Goal: Transaction & Acquisition: Purchase product/service

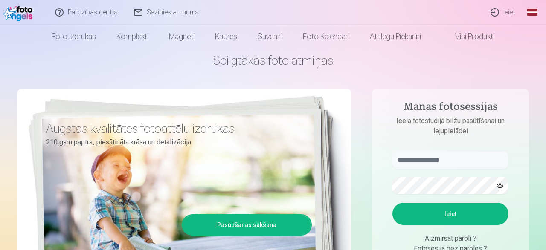
scroll to position [44, 0]
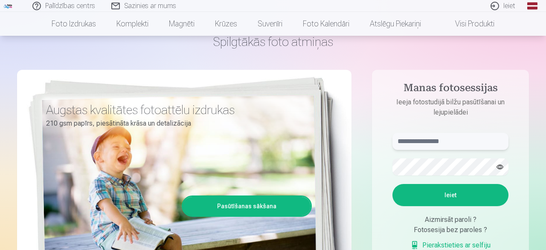
click at [442, 142] on input "text" at bounding box center [451, 141] width 116 height 17
type input "**********"
click at [448, 198] on button "Ieiet" at bounding box center [451, 195] width 116 height 22
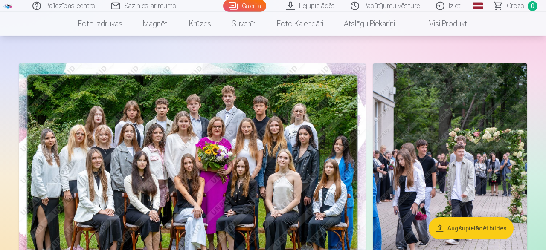
scroll to position [44, 0]
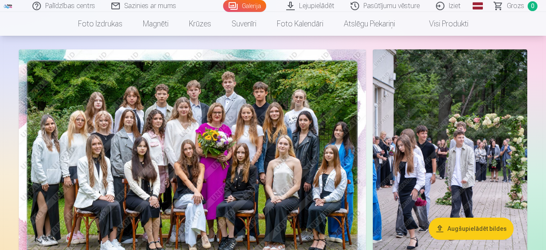
click at [277, 152] on img at bounding box center [192, 165] width 347 height 232
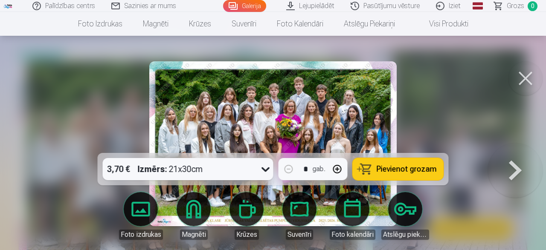
click at [274, 117] on img at bounding box center [272, 143] width 247 height 165
click at [523, 76] on button at bounding box center [526, 78] width 34 height 34
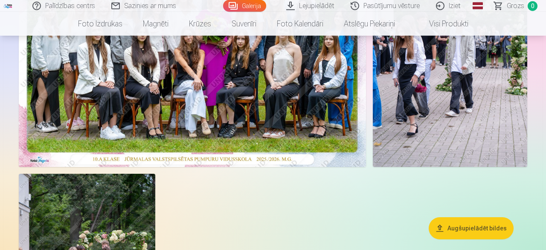
scroll to position [133, 0]
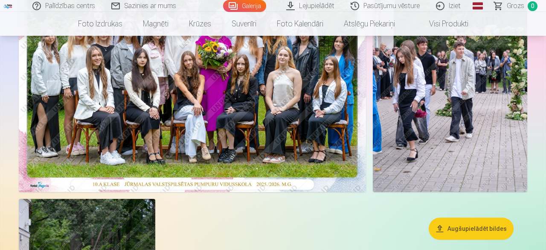
click at [443, 119] on img at bounding box center [450, 77] width 154 height 232
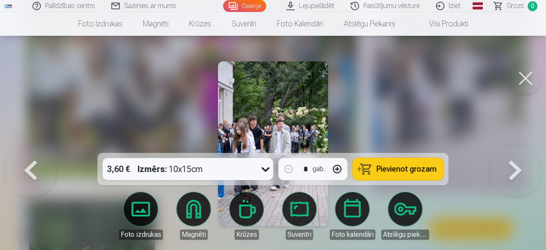
click at [524, 80] on button at bounding box center [526, 78] width 34 height 34
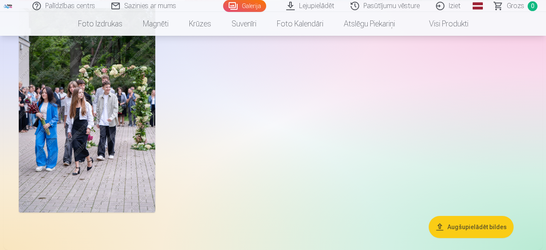
scroll to position [311, 0]
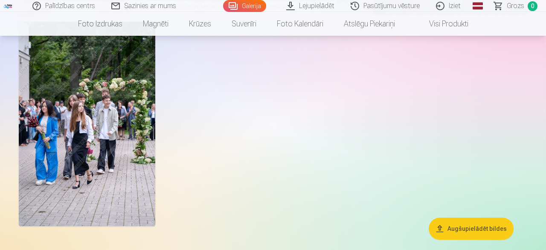
click at [56, 133] on img at bounding box center [87, 124] width 137 height 205
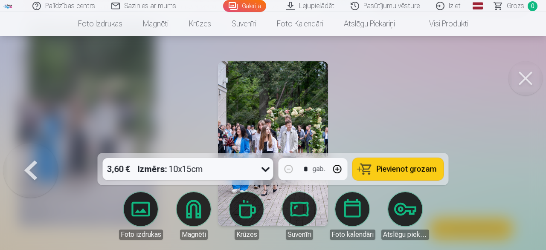
click at [525, 82] on button at bounding box center [526, 78] width 34 height 34
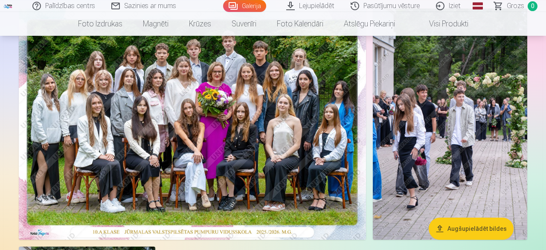
scroll to position [89, 0]
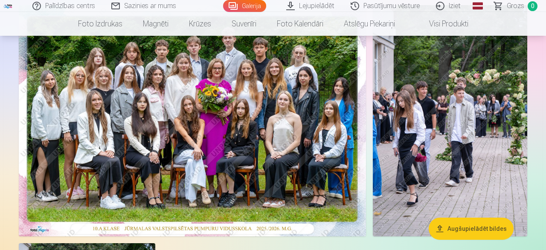
click at [468, 113] on img at bounding box center [450, 121] width 154 height 232
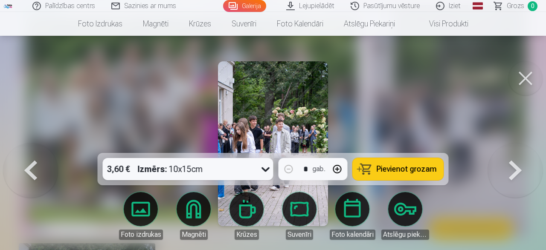
click at [525, 79] on button at bounding box center [526, 78] width 34 height 34
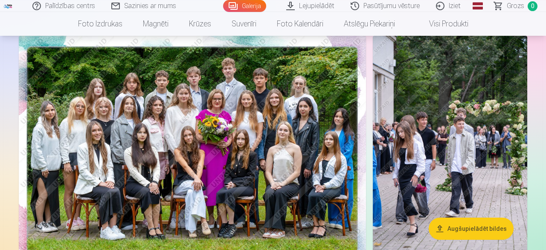
scroll to position [44, 0]
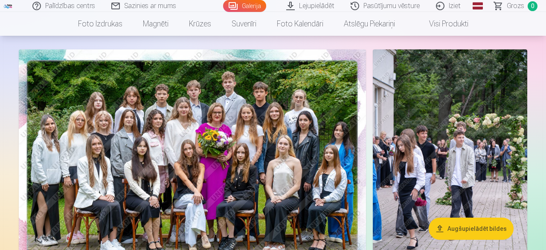
click at [191, 93] on img at bounding box center [192, 165] width 347 height 232
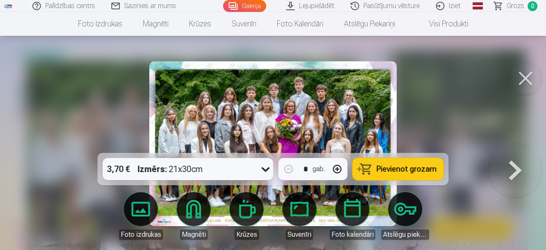
click at [524, 77] on button at bounding box center [526, 78] width 34 height 34
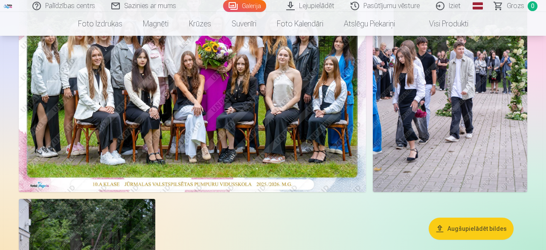
scroll to position [89, 0]
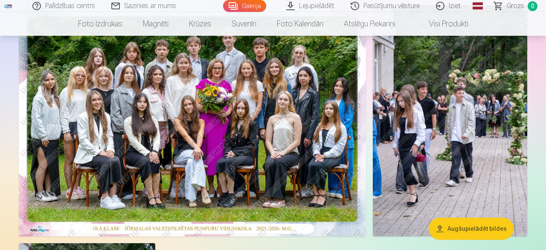
click at [489, 156] on img at bounding box center [450, 121] width 154 height 232
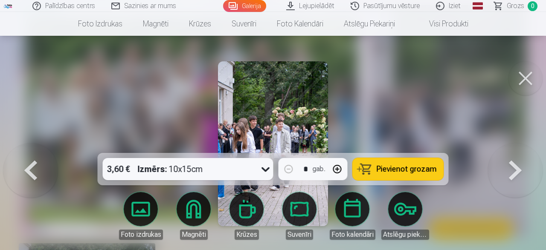
click at [521, 78] on button at bounding box center [526, 78] width 34 height 34
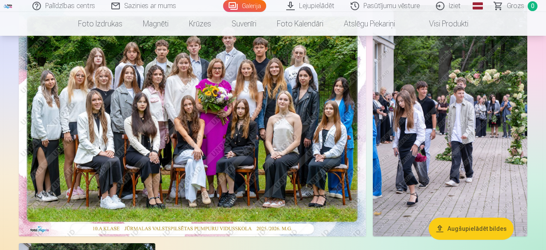
click at [214, 153] on img at bounding box center [192, 121] width 347 height 232
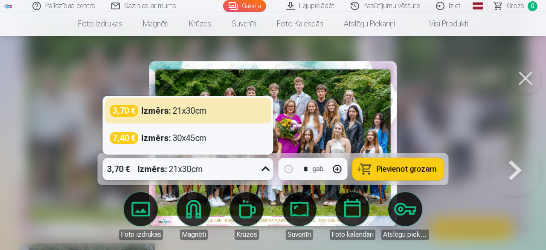
click at [265, 169] on icon at bounding box center [266, 170] width 14 height 14
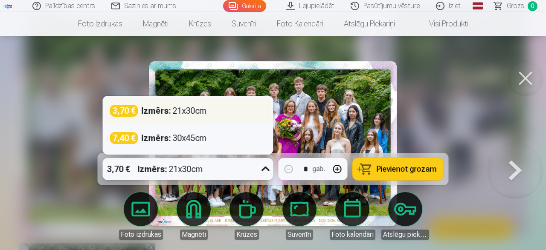
click at [232, 108] on div "3,70 € Izmērs : 21x30cm" at bounding box center [188, 111] width 156 height 12
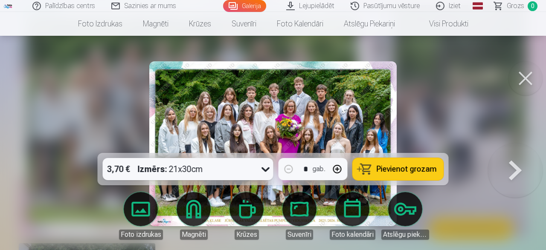
click at [338, 172] on button "button" at bounding box center [337, 169] width 20 height 20
click at [288, 170] on button "button" at bounding box center [289, 169] width 20 height 20
type input "*"
click at [411, 172] on span "Pievienot grozam" at bounding box center [407, 170] width 60 height 8
click at [509, 145] on button at bounding box center [515, 143] width 55 height 1
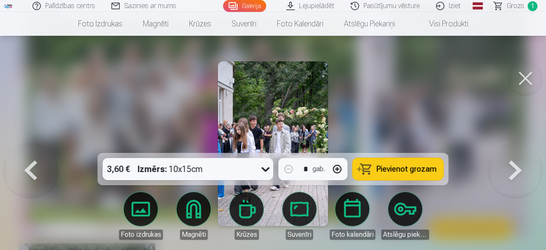
click at [509, 145] on button at bounding box center [515, 143] width 55 height 1
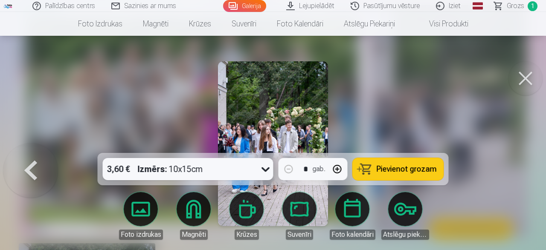
click at [509, 175] on div at bounding box center [273, 125] width 546 height 250
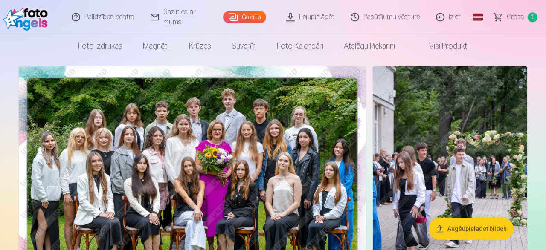
scroll to position [44, 0]
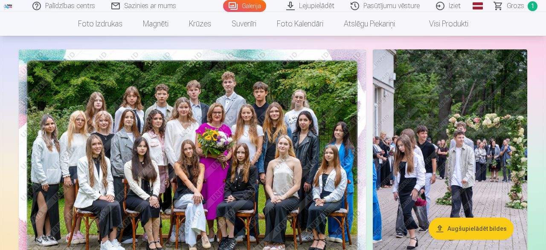
click at [518, 5] on span "Grozs" at bounding box center [515, 6] width 17 height 10
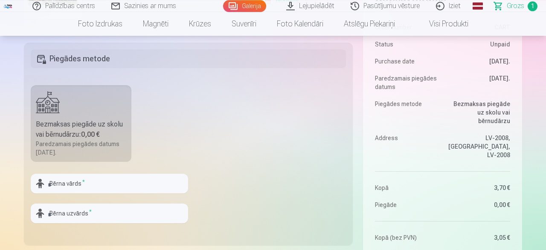
scroll to position [222, 0]
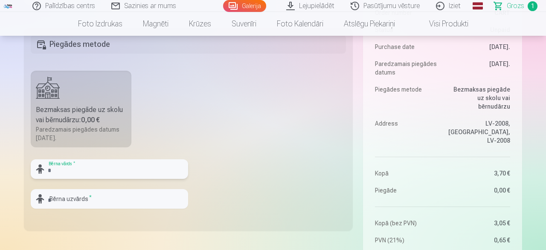
click at [98, 166] on input "text" at bounding box center [109, 170] width 157 height 20
type input "******"
click at [117, 196] on input "text" at bounding box center [109, 199] width 157 height 20
click at [143, 199] on input "***" at bounding box center [109, 199] width 157 height 20
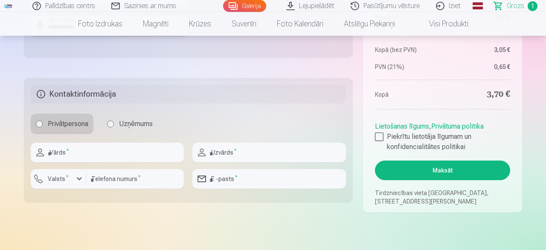
scroll to position [399, 0]
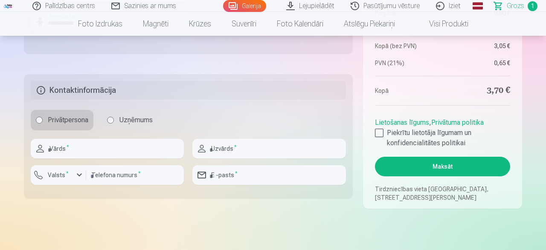
type input "**********"
click at [121, 151] on input "text" at bounding box center [107, 149] width 153 height 20
type input "*****"
click at [274, 151] on input "text" at bounding box center [268, 149] width 153 height 20
type input "**********"
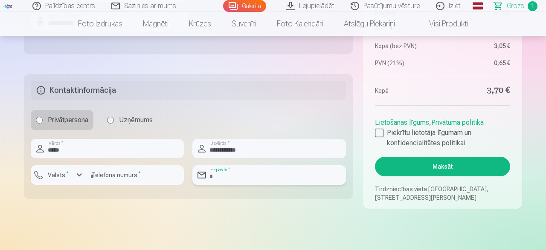
click at [269, 173] on input "email" at bounding box center [268, 176] width 153 height 20
type input "**********"
click at [137, 172] on input "number" at bounding box center [135, 176] width 98 height 20
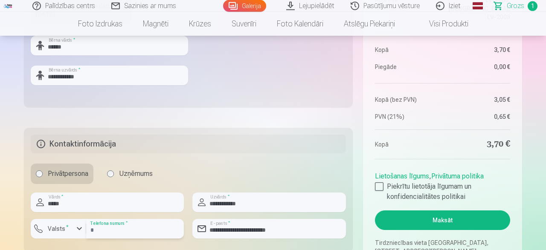
scroll to position [355, 0]
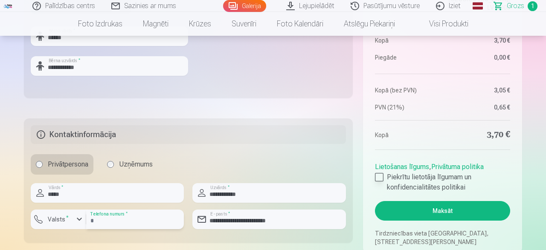
type input "********"
click at [384, 175] on label "Piekrītu lietotāja līgumam un konfidencialitātes politikai" at bounding box center [442, 182] width 135 height 20
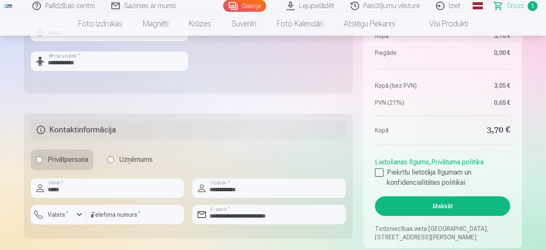
scroll to position [399, 0]
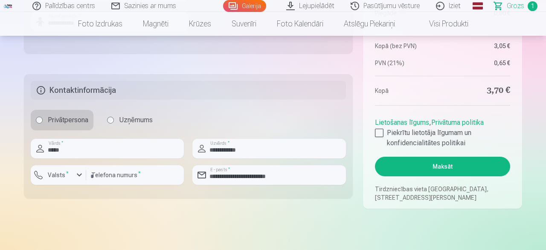
click at [459, 169] on button "Maksāt" at bounding box center [442, 167] width 135 height 20
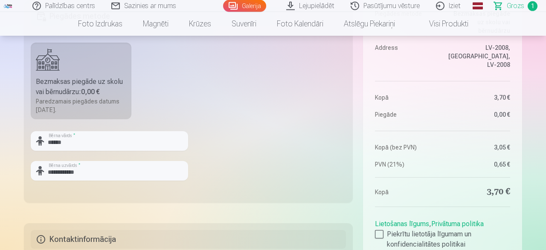
scroll to position [266, 0]
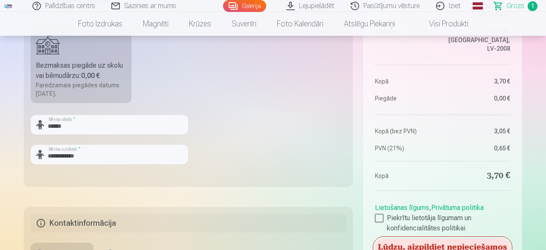
click at [100, 72] on b "0,00 €" at bounding box center [90, 76] width 19 height 8
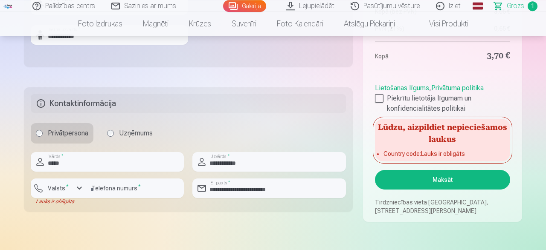
scroll to position [399, 0]
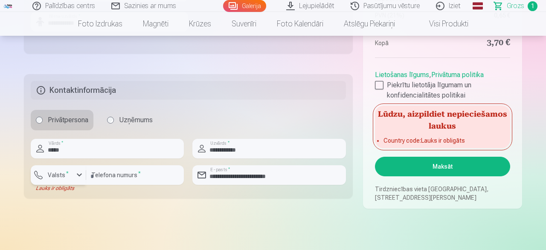
click at [78, 175] on div "button" at bounding box center [79, 175] width 10 height 10
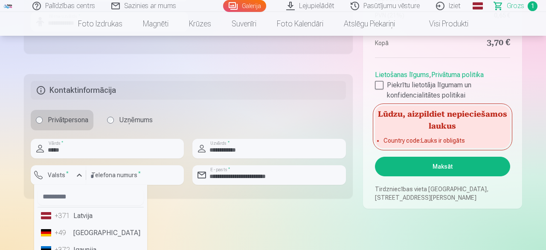
click at [75, 215] on li "+371 Latvija" at bounding box center [91, 216] width 106 height 17
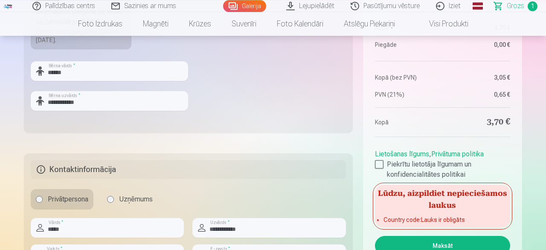
scroll to position [444, 0]
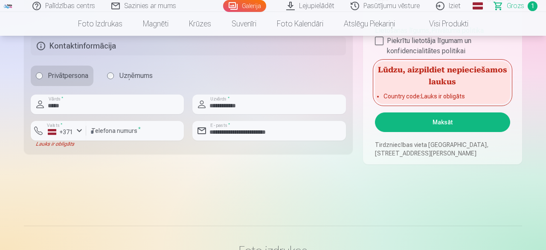
click at [448, 119] on button "Maksāt" at bounding box center [442, 123] width 135 height 20
